Goal: Find specific page/section: Find specific page/section

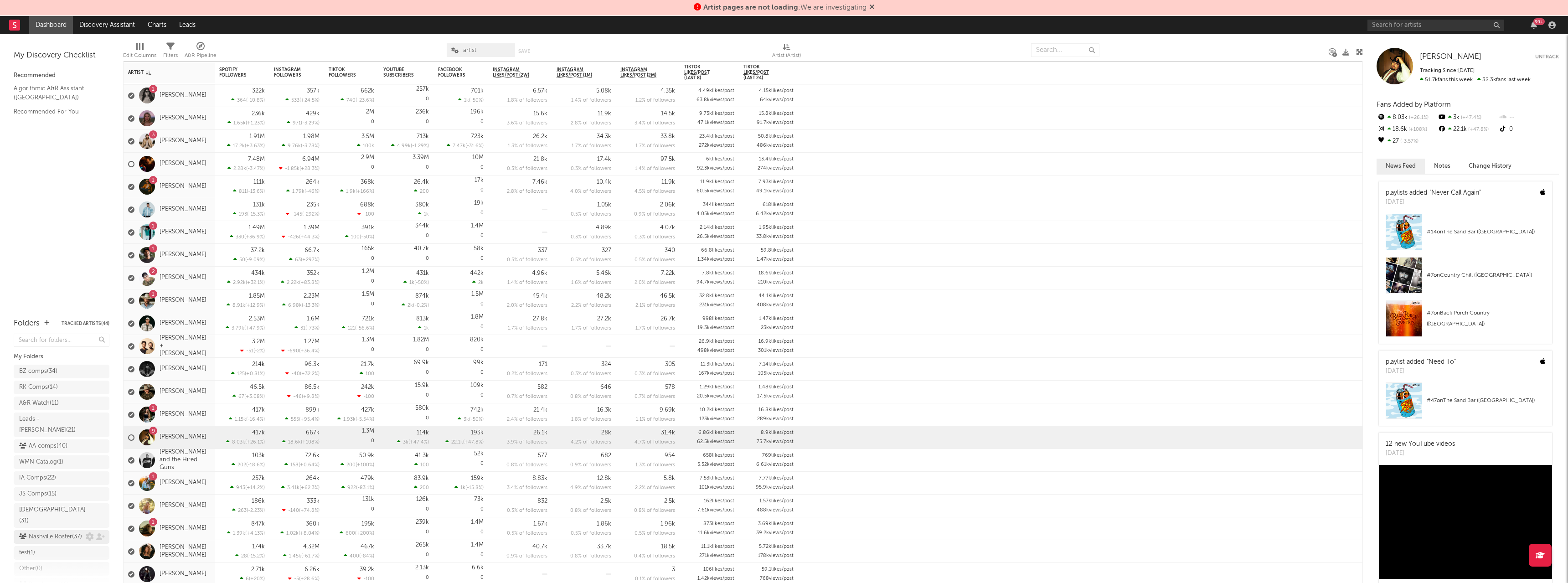
scroll to position [25, 0]
click at [55, 254] on div "Riverhouse ( 16 )" at bounding box center [43, 560] width 49 height 11
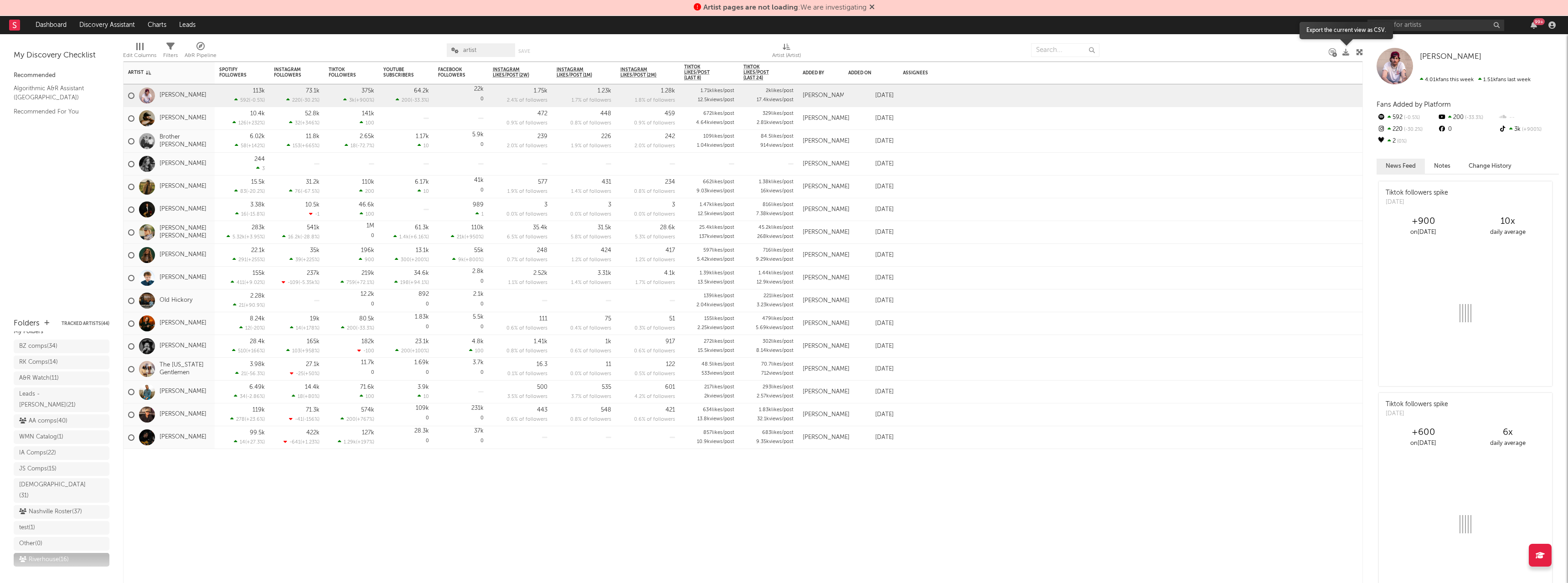
click at [583, 52] on icon at bounding box center [1345, 52] width 7 height 7
click at [180, 96] on link "Austin Snell" at bounding box center [183, 95] width 47 height 8
